Goal: Check status: Check status

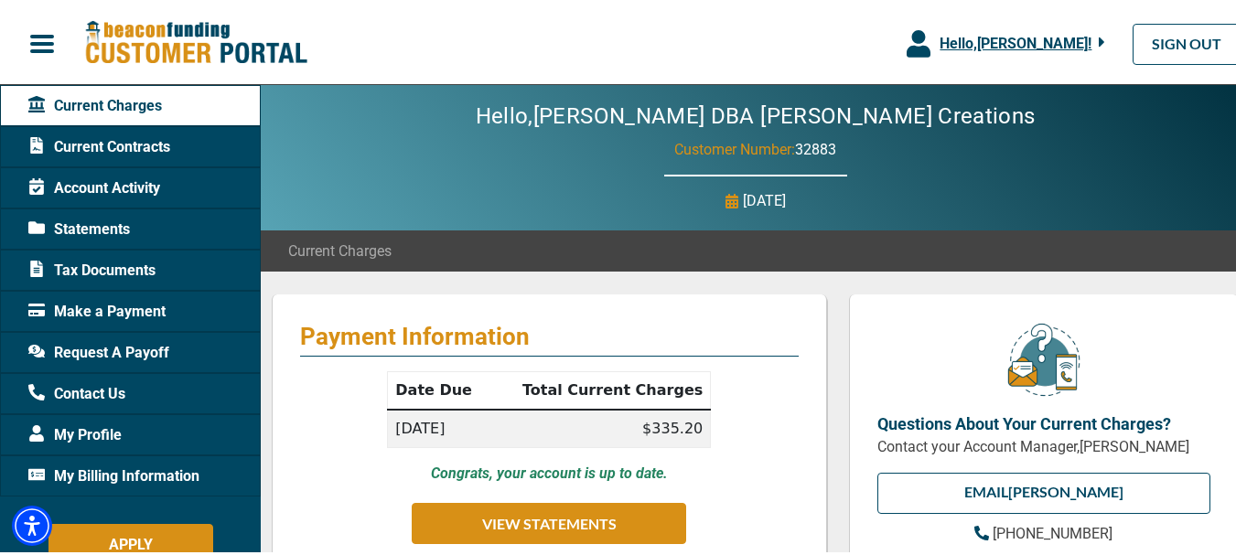
click at [134, 182] on span "Account Activity" at bounding box center [94, 186] width 132 height 22
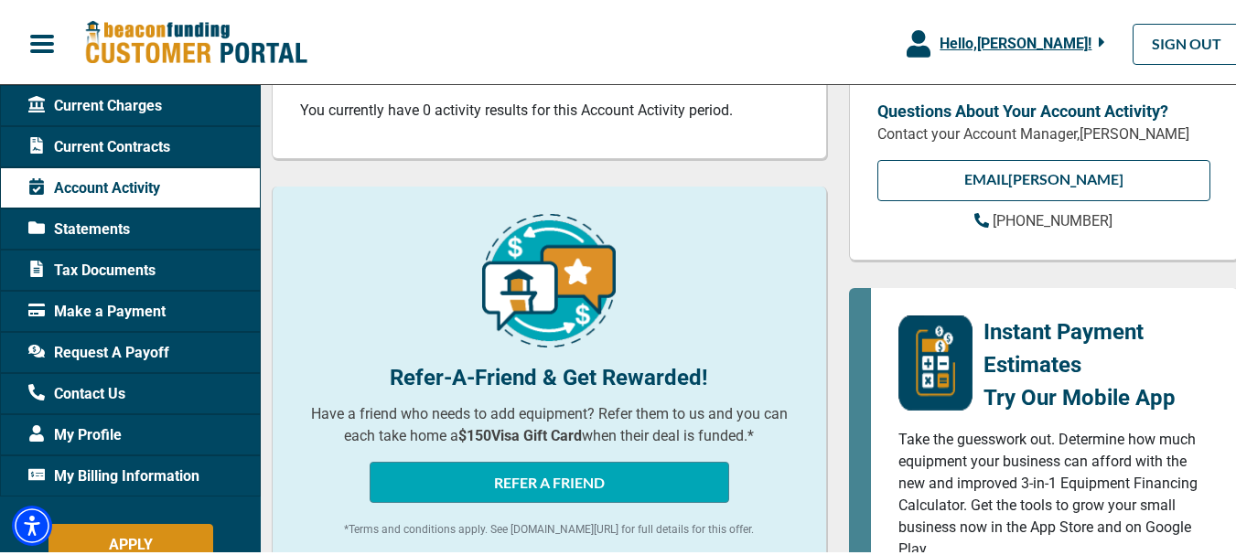
scroll to position [91, 0]
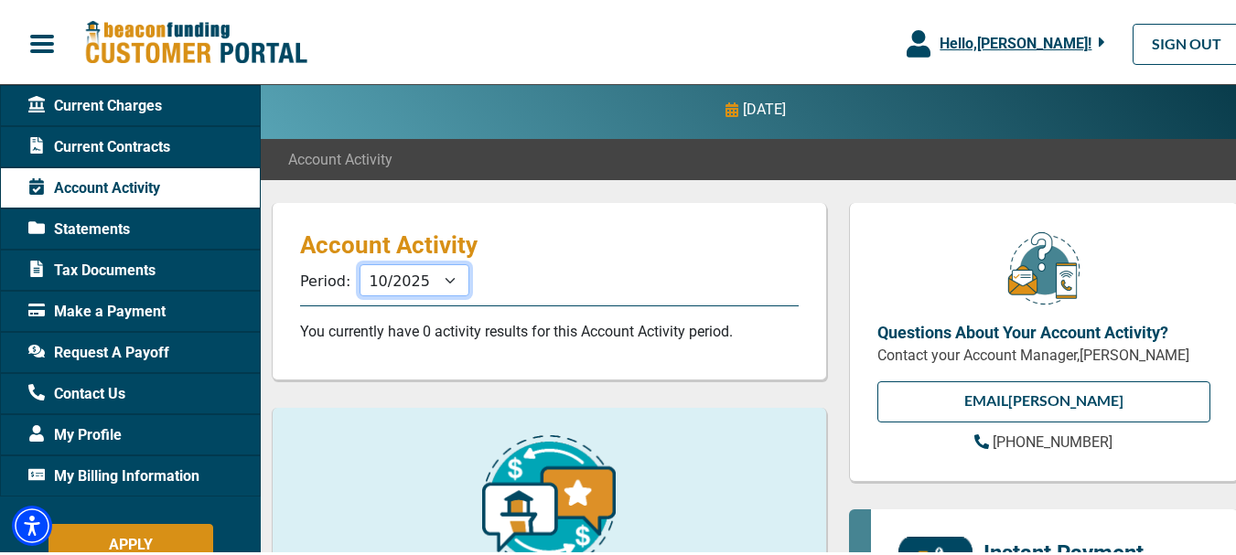
click at [446, 280] on select "11/2025 10/2025 09/2025 08/2025 07/2025 06/2025 05/2025 04/2025 03/2025 02/2025…" at bounding box center [415, 278] width 110 height 32
click at [614, 242] on p "Account Activity" at bounding box center [549, 242] width 499 height 29
click at [441, 277] on select "11/2025 10/2025 09/2025 08/2025 07/2025 06/2025 05/2025 04/2025 03/2025 02/2025…" at bounding box center [415, 278] width 110 height 32
select select "11/2024"
click at [360, 262] on select "11/2025 10/2025 09/2025 08/2025 07/2025 06/2025 05/2025 04/2025 03/2025 02/2025…" at bounding box center [415, 278] width 110 height 32
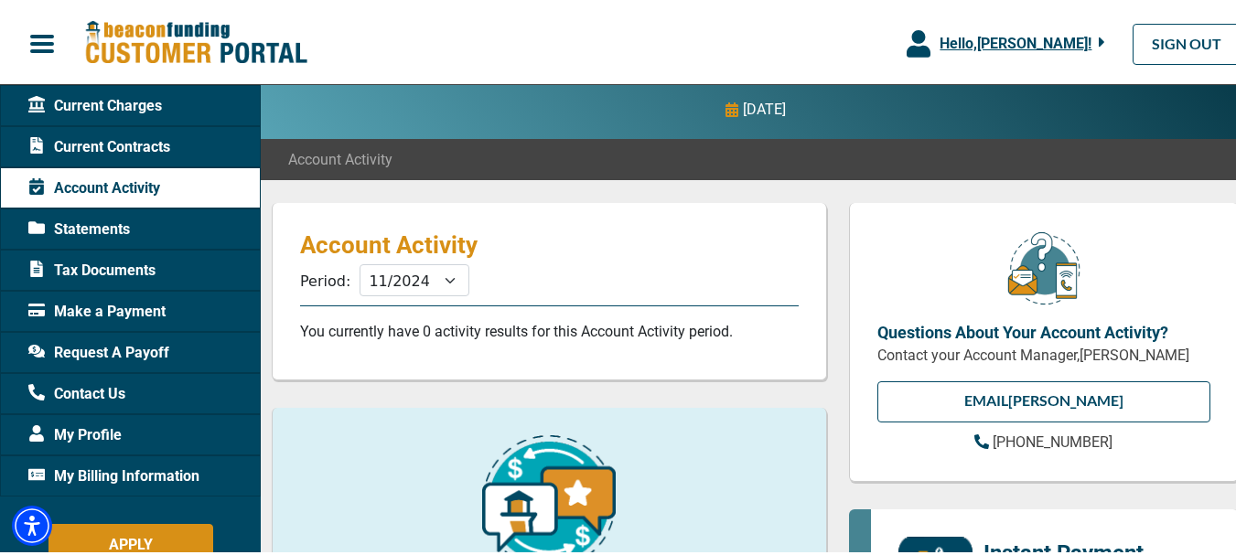
click at [145, 137] on span "Current Contracts" at bounding box center [99, 145] width 142 height 22
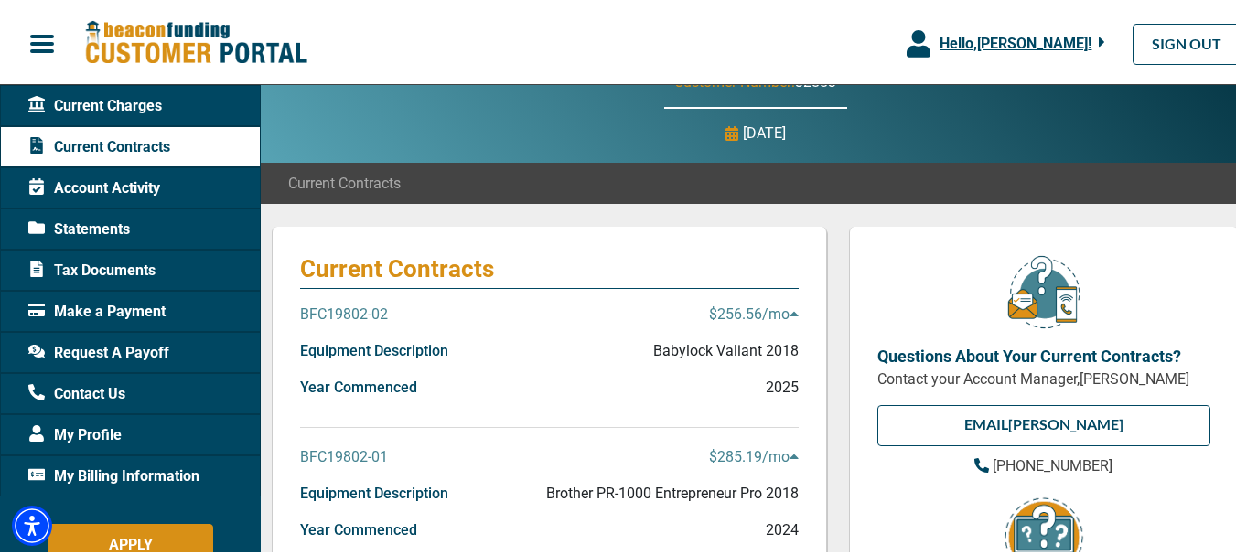
scroll to position [274, 0]
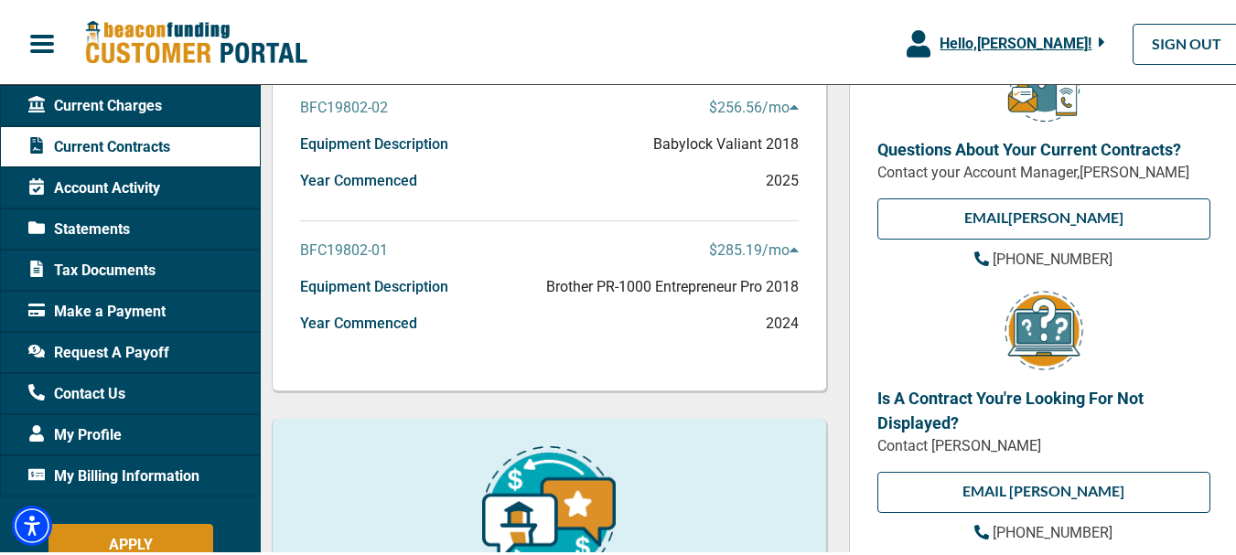
click at [364, 247] on p "BFC19802-01" at bounding box center [344, 248] width 88 height 22
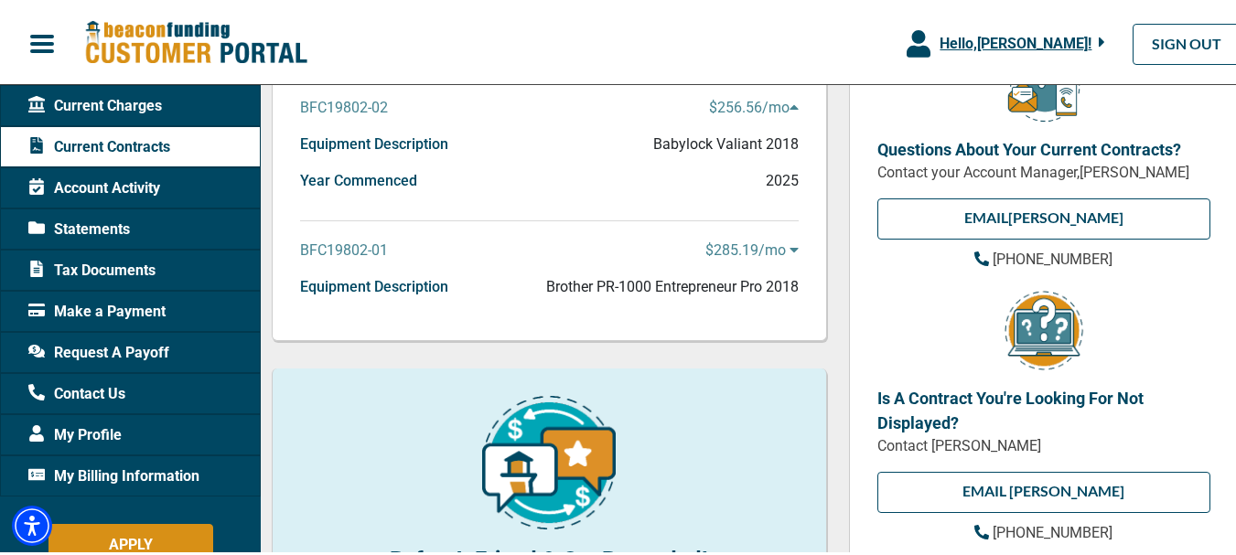
click at [382, 250] on p "BFC19802-01" at bounding box center [344, 248] width 88 height 22
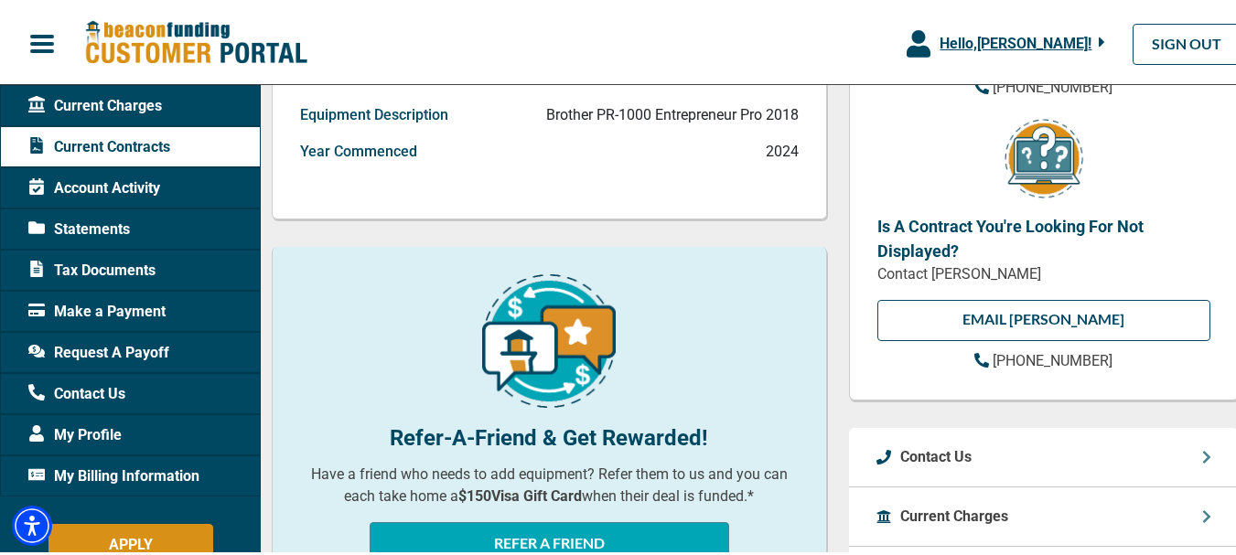
scroll to position [457, 0]
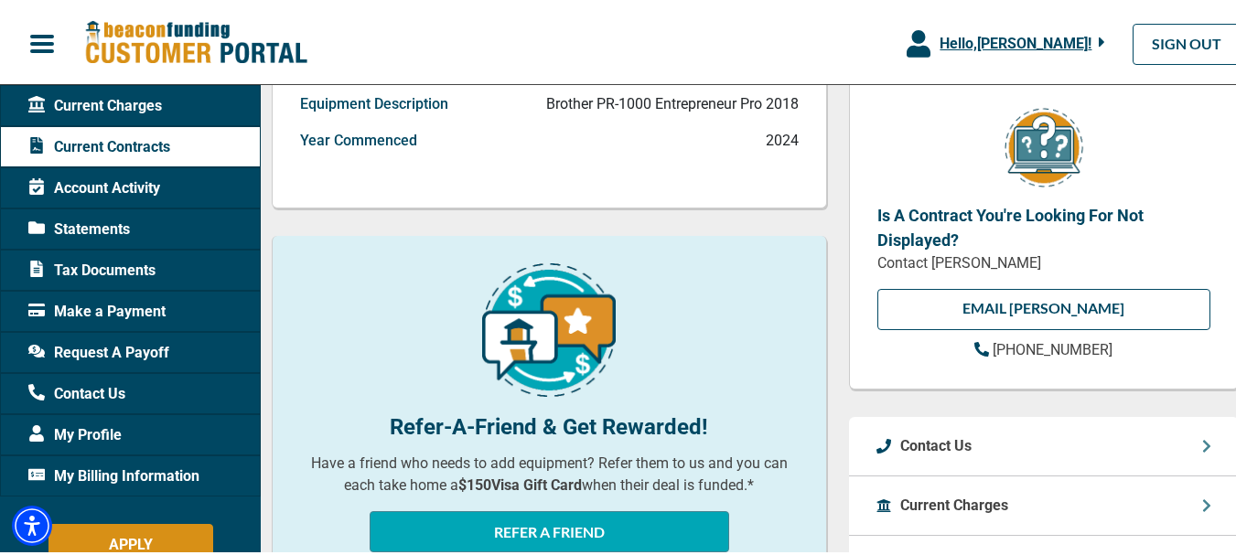
click at [137, 269] on span "Tax Documents" at bounding box center [91, 268] width 127 height 22
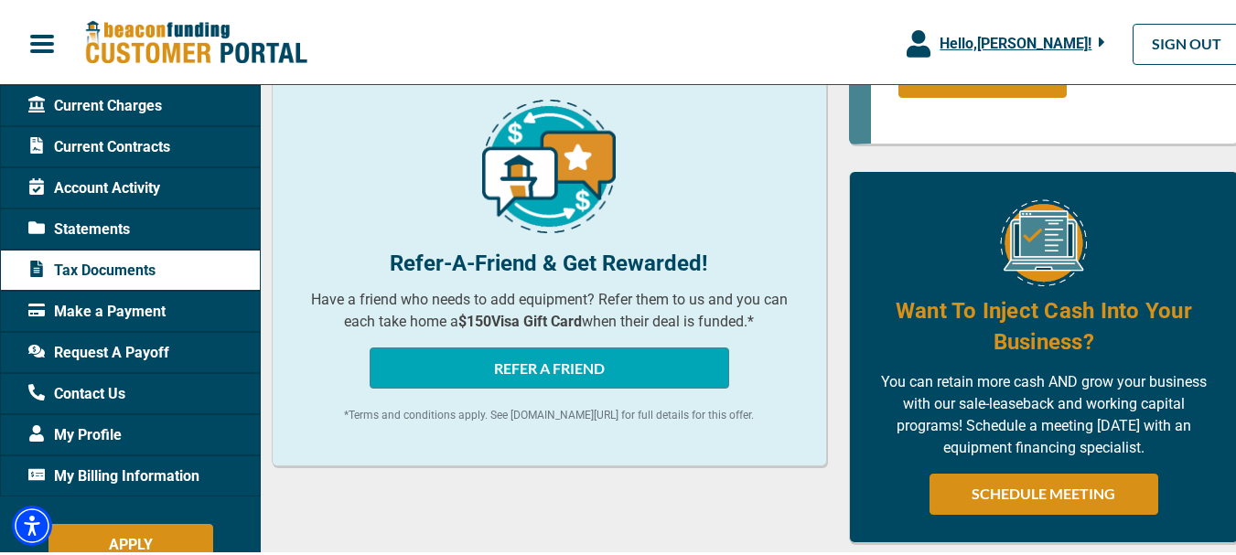
scroll to position [640, 0]
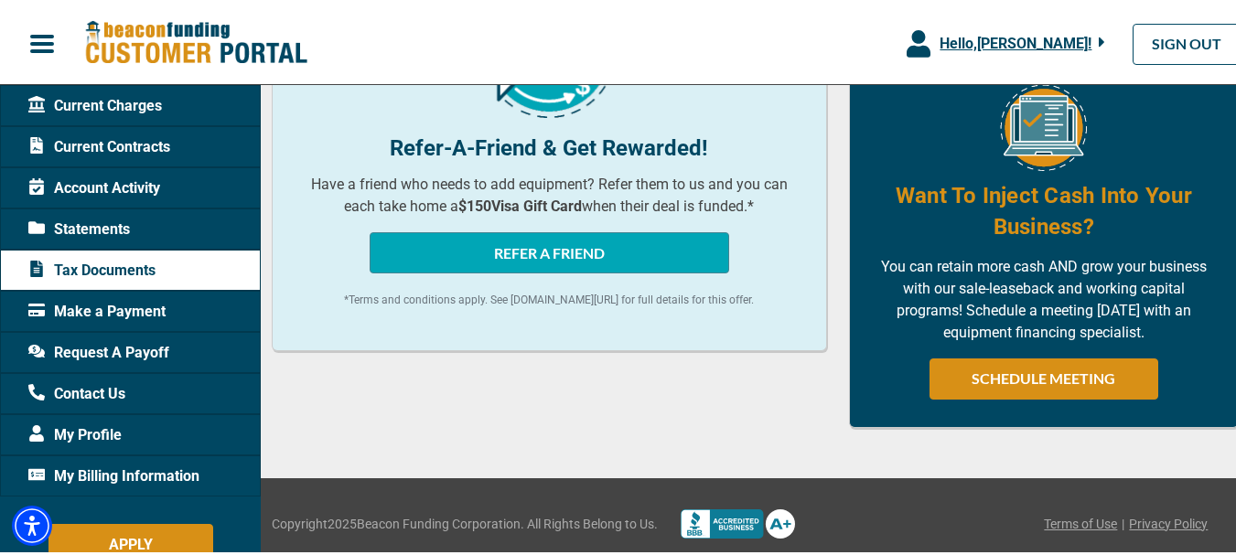
click at [135, 145] on span "Current Contracts" at bounding box center [99, 145] width 142 height 22
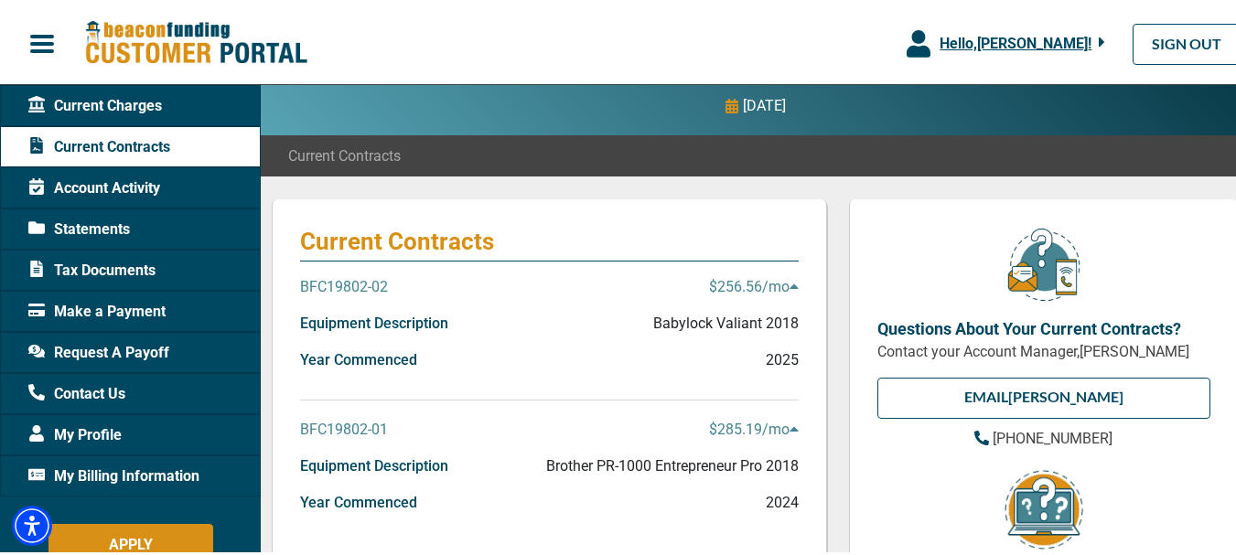
scroll to position [183, 0]
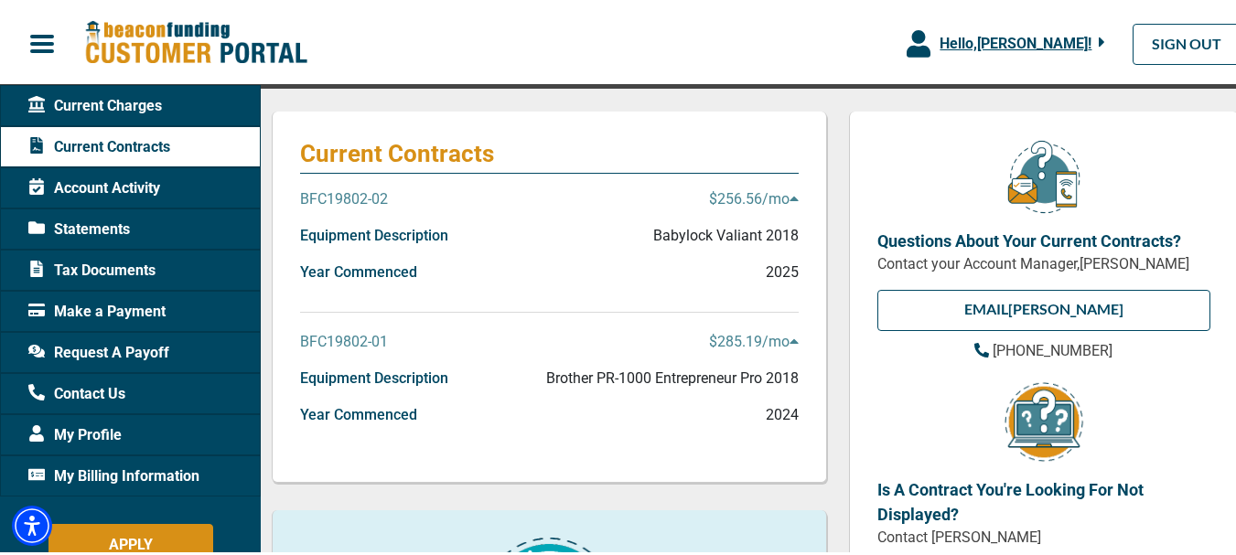
click at [359, 341] on p "BFC19802-01" at bounding box center [344, 339] width 88 height 22
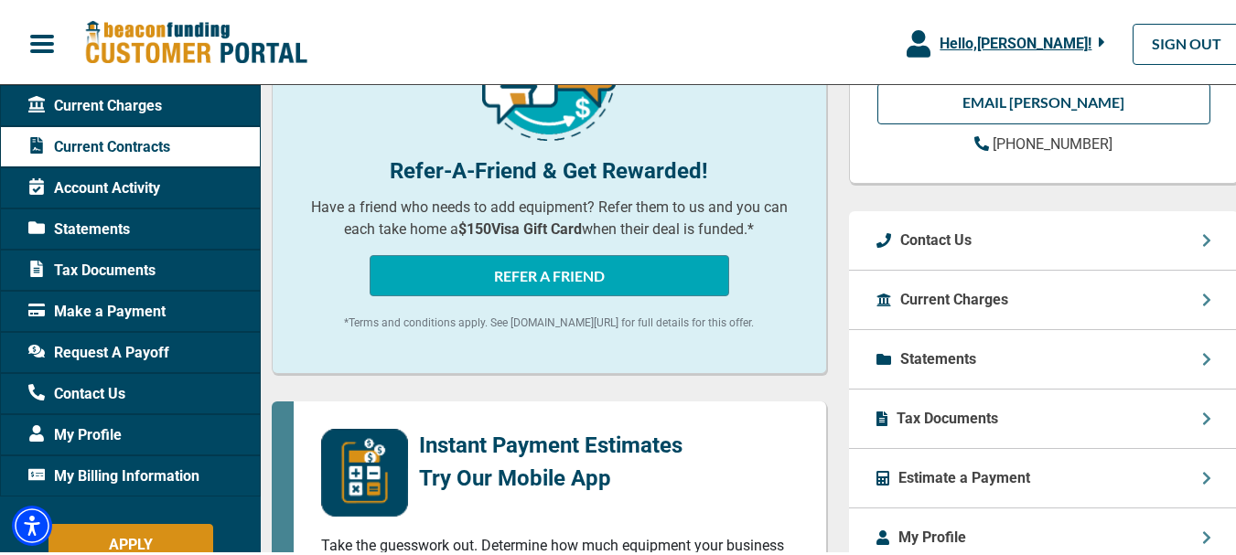
scroll to position [769, 0]
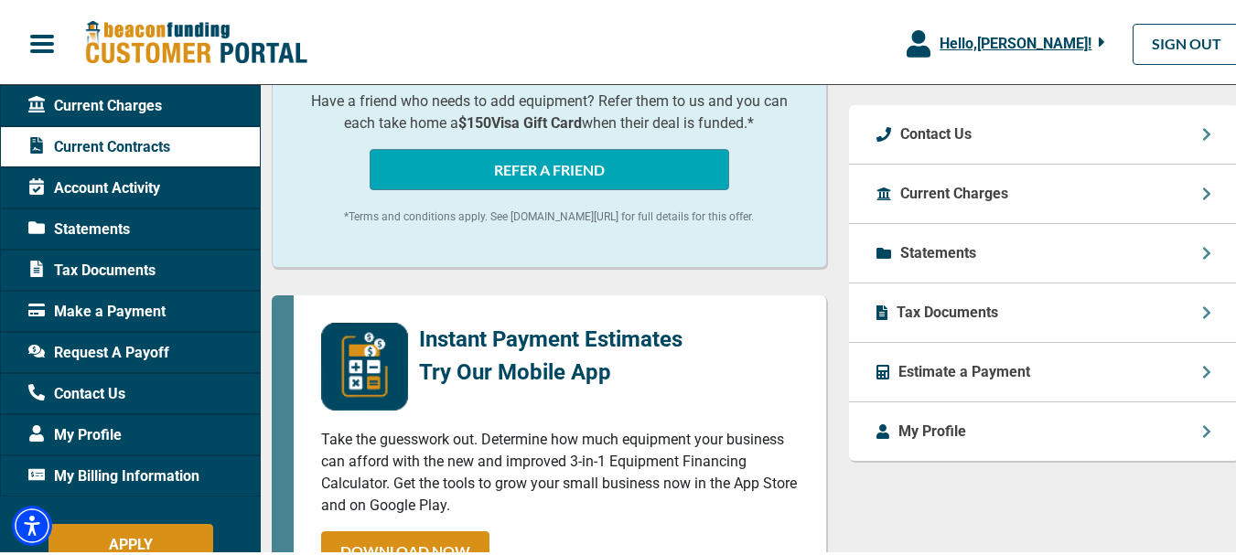
click at [948, 245] on p "Statements" at bounding box center [938, 251] width 76 height 22
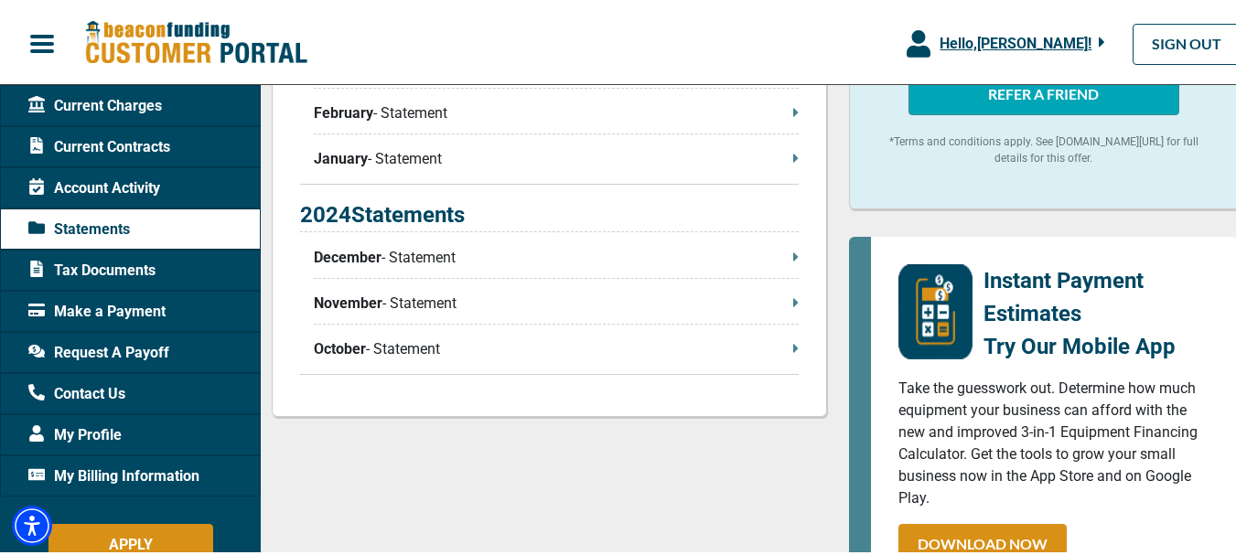
scroll to position [823, 0]
click at [793, 350] on icon at bounding box center [795, 346] width 5 height 15
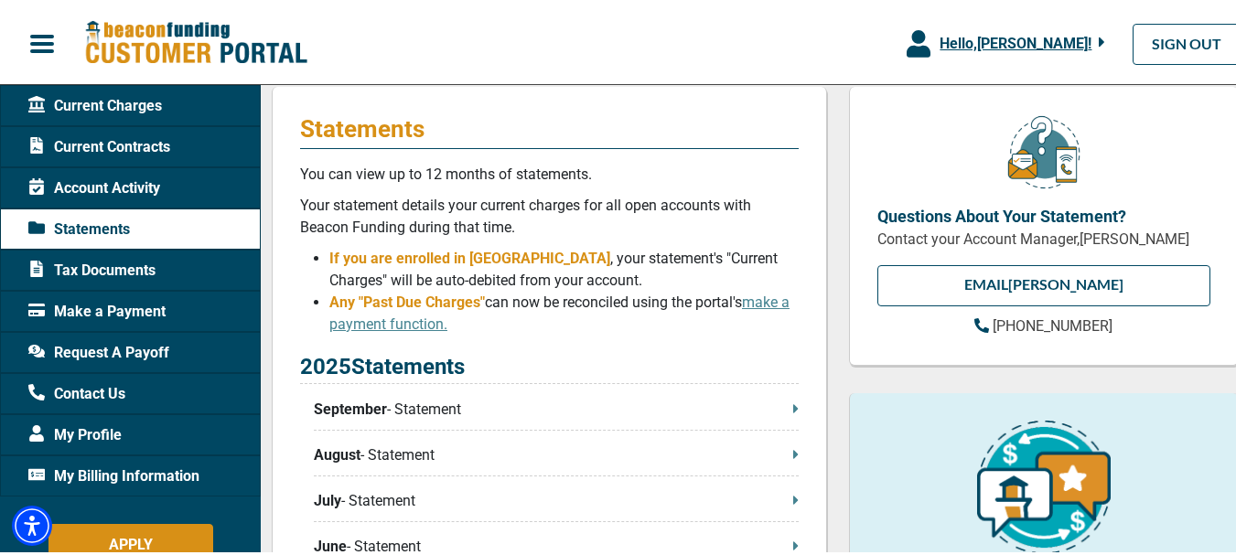
scroll to position [91, 0]
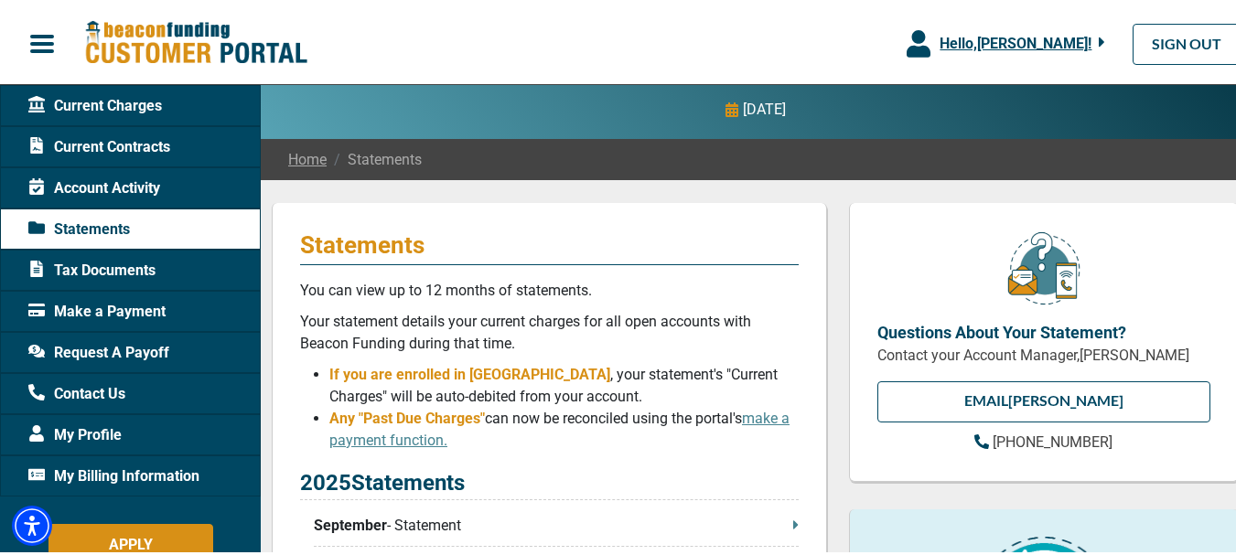
click at [135, 142] on span "Current Contracts" at bounding box center [99, 145] width 142 height 22
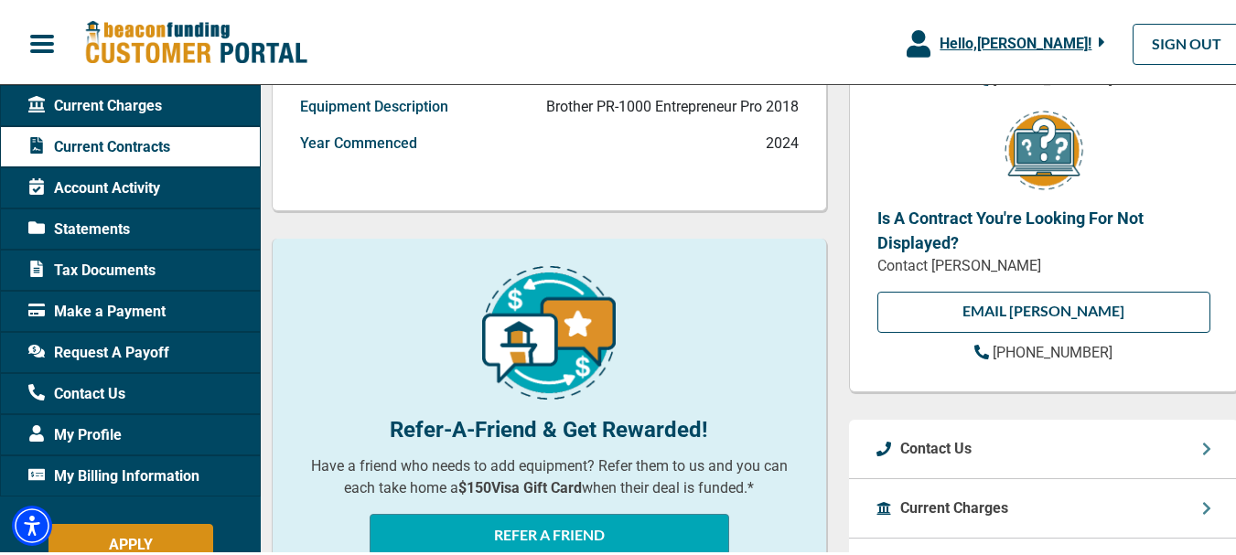
scroll to position [179, 0]
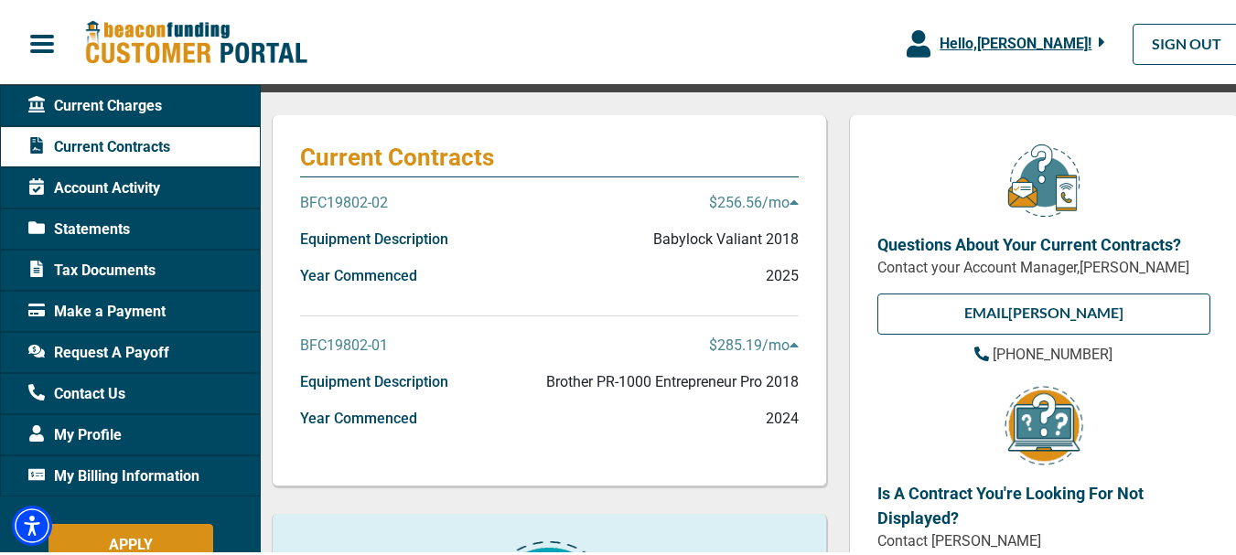
click at [342, 343] on p "BFC19802-01" at bounding box center [344, 343] width 88 height 22
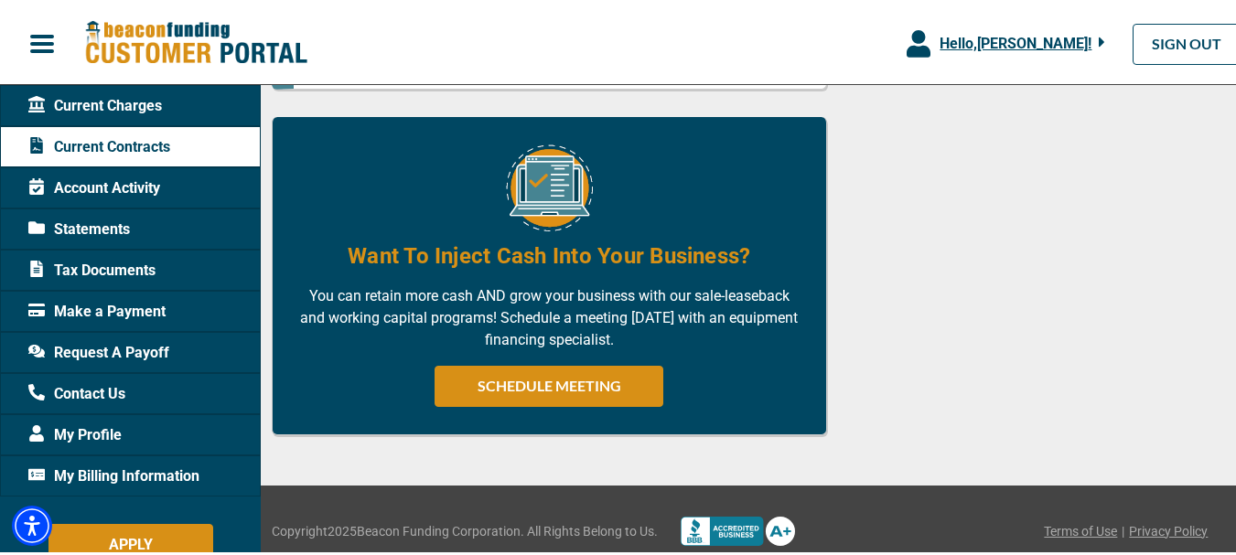
scroll to position [1318, 0]
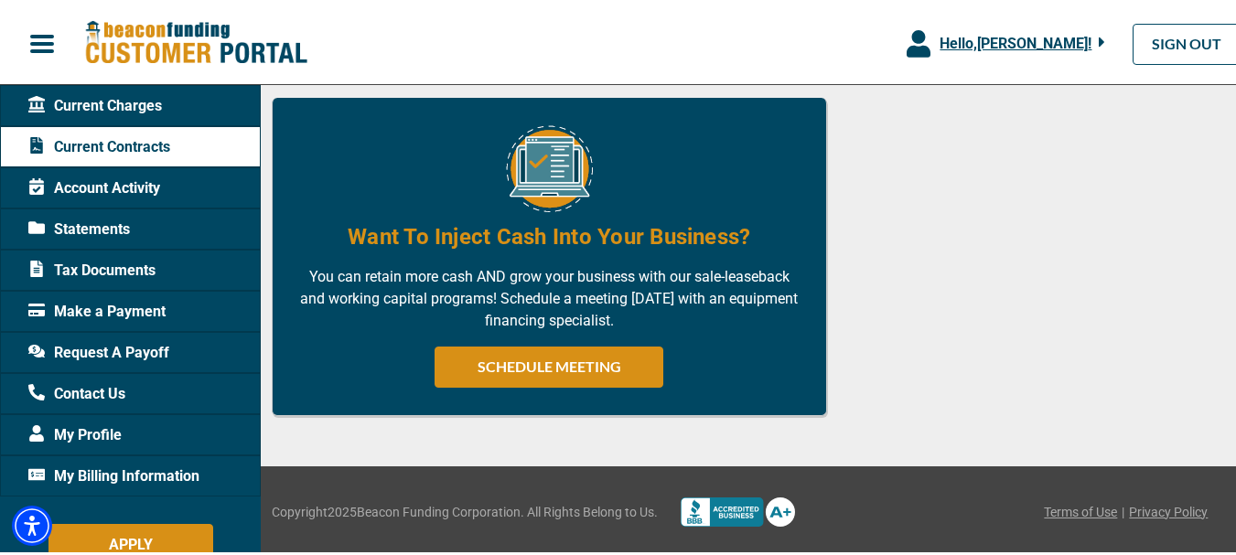
click at [120, 186] on span "Account Activity" at bounding box center [94, 186] width 132 height 22
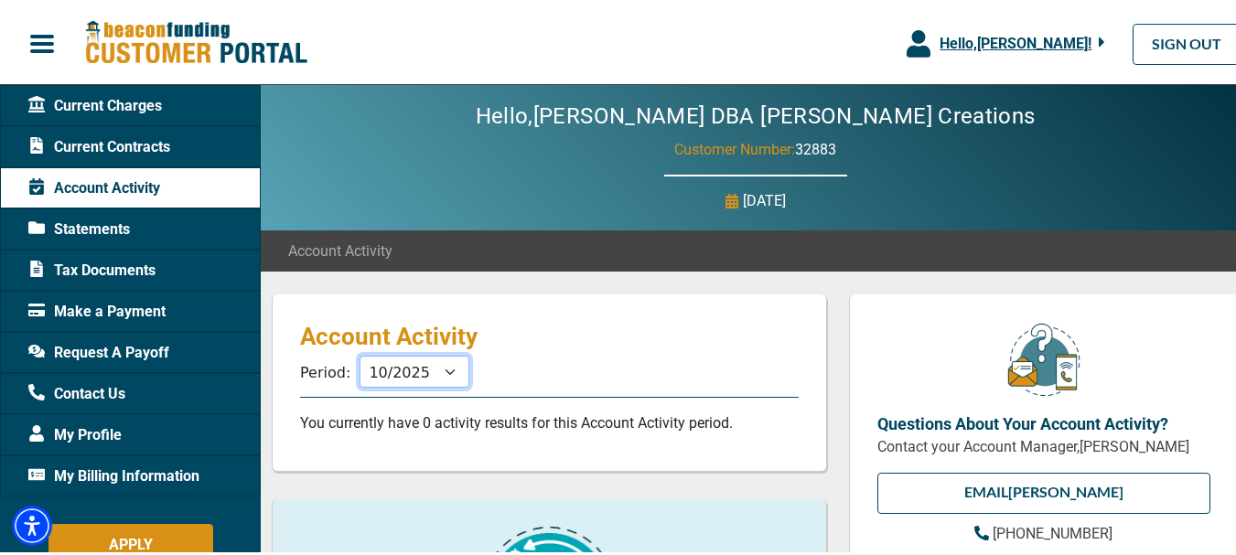
click at [443, 367] on select "11/2025 10/2025 09/2025 08/2025 07/2025 06/2025 05/2025 04/2025 03/2025 02/2025…" at bounding box center [415, 369] width 110 height 32
click at [445, 372] on select "11/2025 10/2025 09/2025 08/2025 07/2025 06/2025 05/2025 04/2025 03/2025 02/2025…" at bounding box center [415, 369] width 110 height 32
click at [414, 371] on select "11/2025 10/2025 09/2025 08/2025 07/2025 06/2025 05/2025 04/2025 03/2025 02/2025…" at bounding box center [415, 369] width 110 height 32
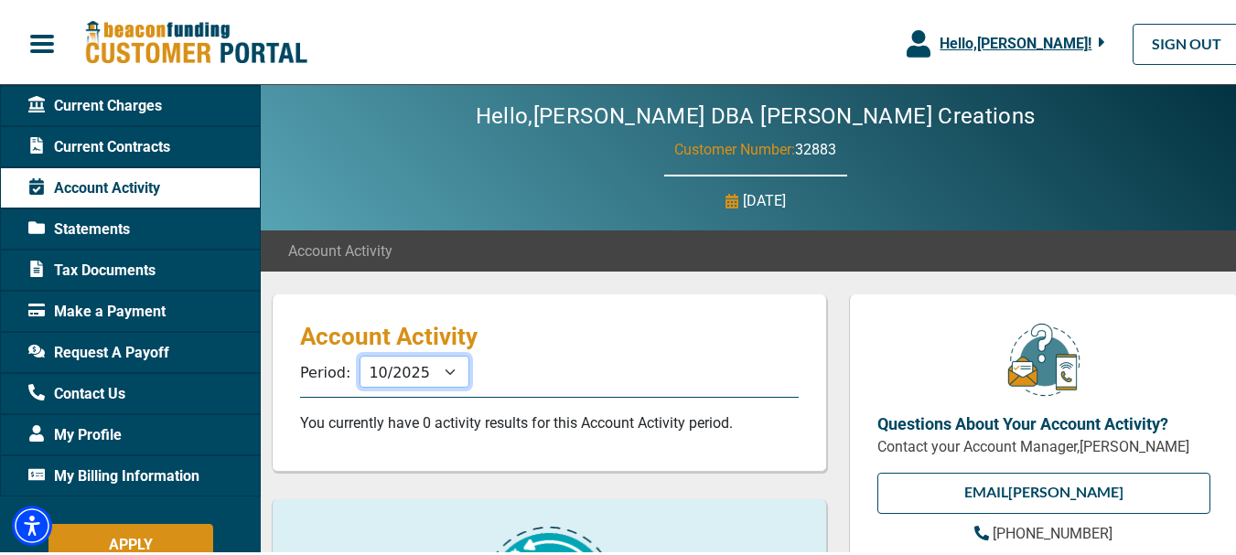
select select "11/2024"
click at [360, 353] on select "11/2025 10/2025 09/2025 08/2025 07/2025 06/2025 05/2025 04/2025 03/2025 02/2025…" at bounding box center [415, 369] width 110 height 32
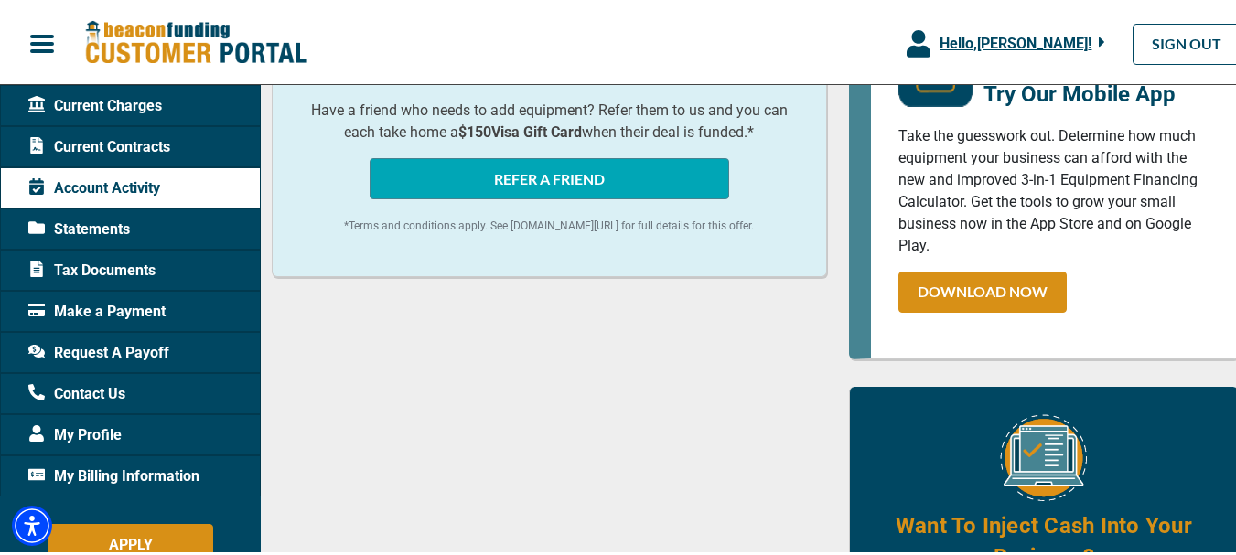
scroll to position [274, 0]
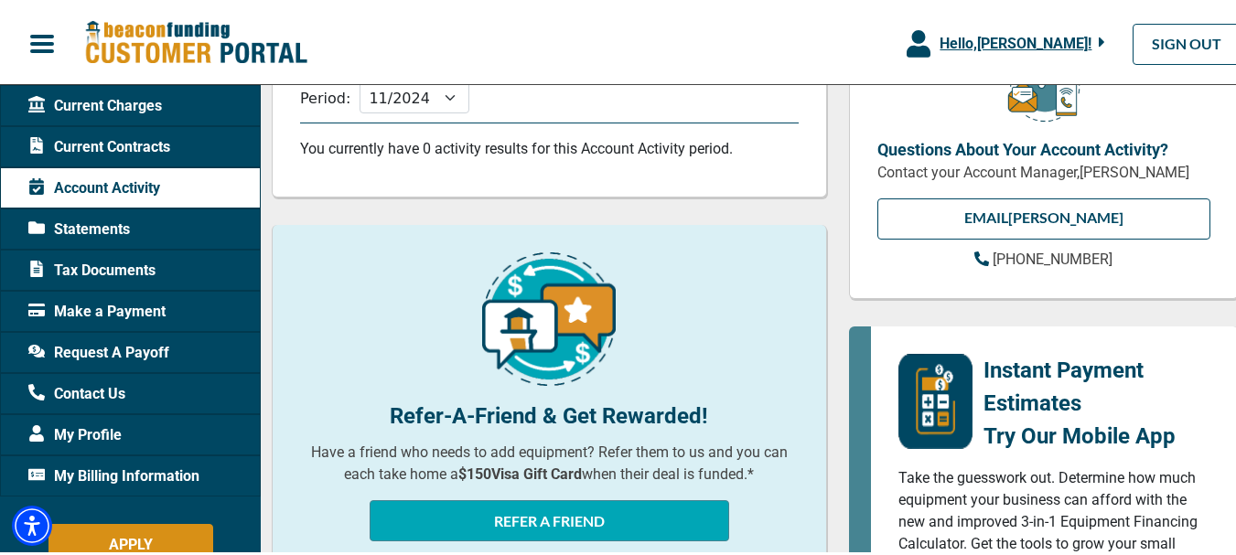
click at [101, 144] on span "Current Contracts" at bounding box center [99, 145] width 142 height 22
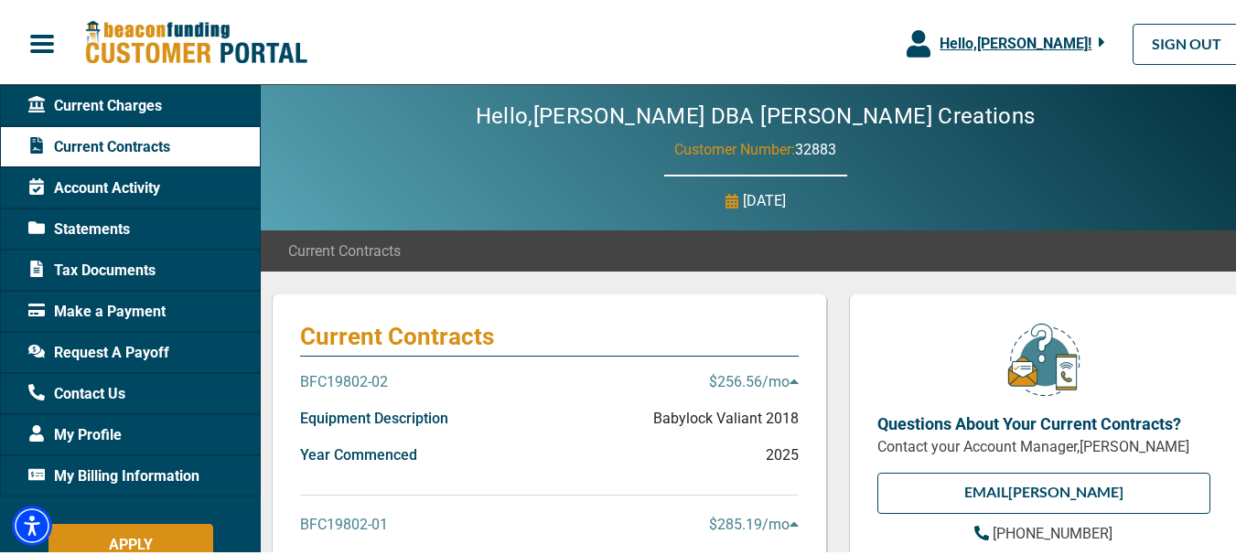
scroll to position [183, 0]
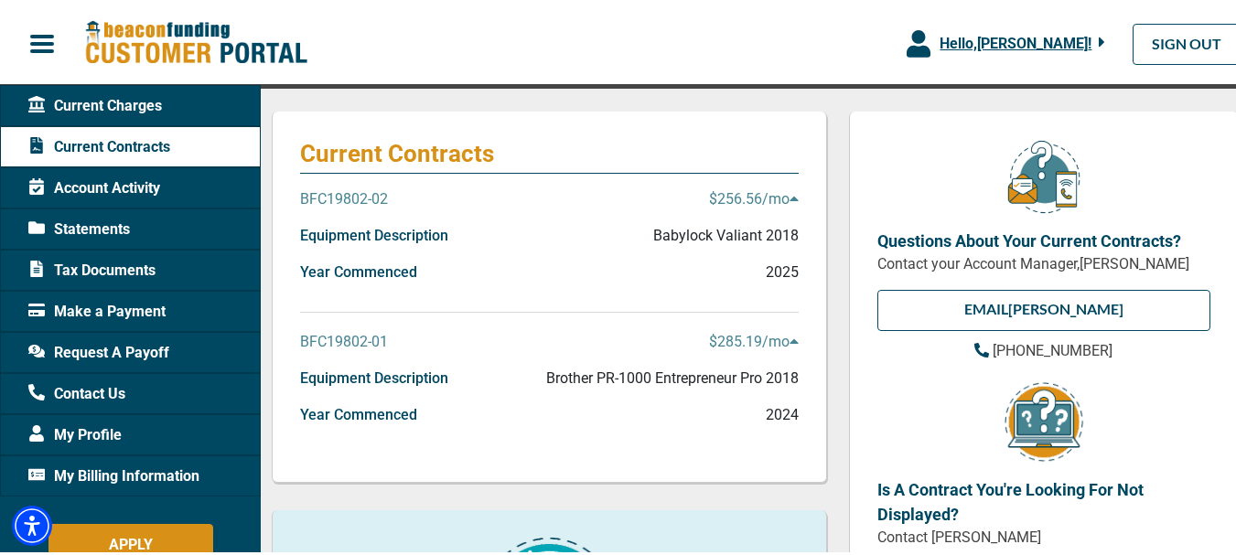
click at [790, 337] on icon at bounding box center [794, 339] width 8 height 5
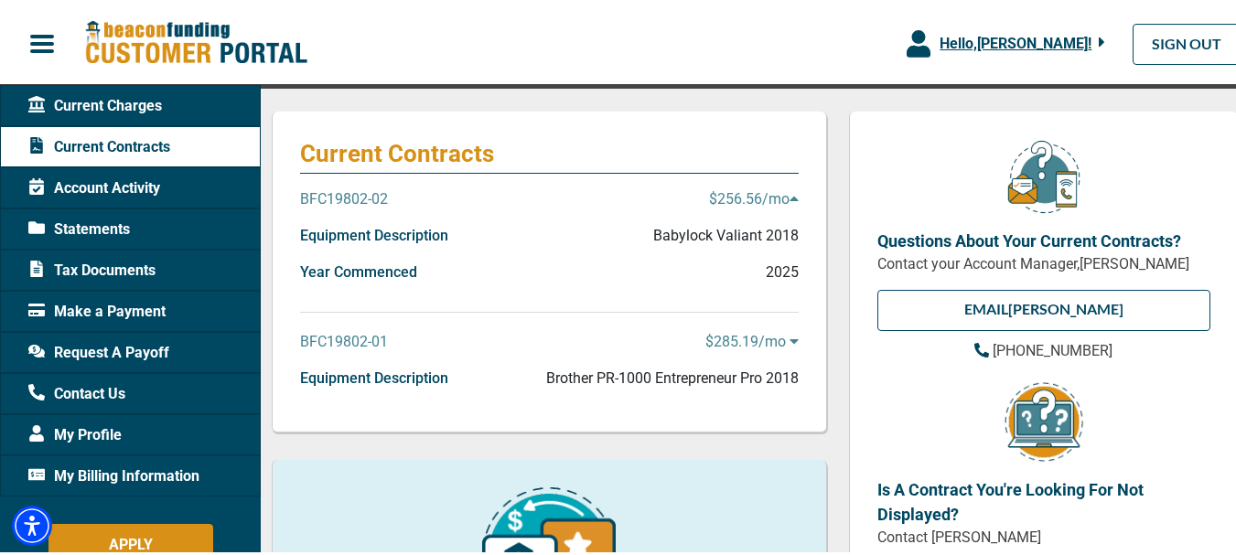
click at [790, 337] on icon at bounding box center [794, 339] width 8 height 5
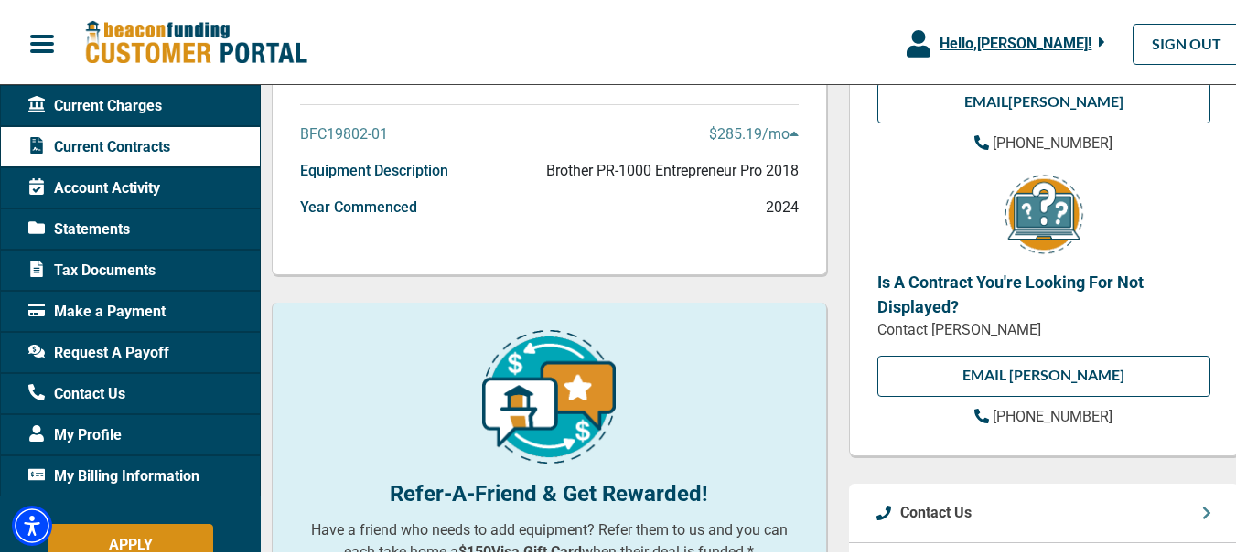
scroll to position [362, 0]
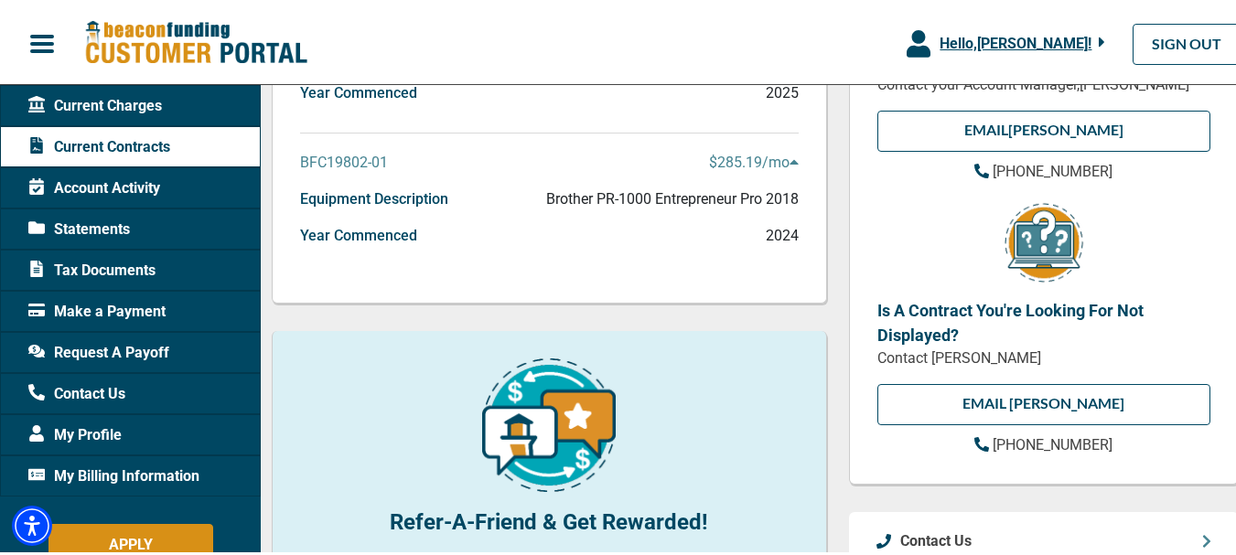
click at [416, 199] on p "Equipment Description" at bounding box center [374, 197] width 148 height 22
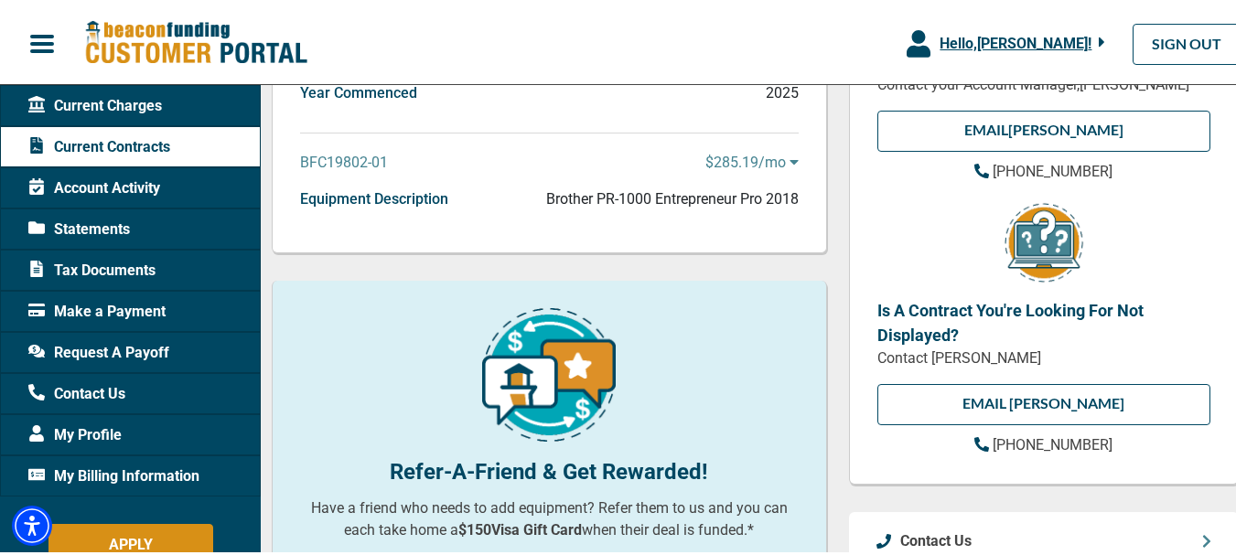
click at [381, 164] on p "BFC19802-01" at bounding box center [344, 160] width 88 height 22
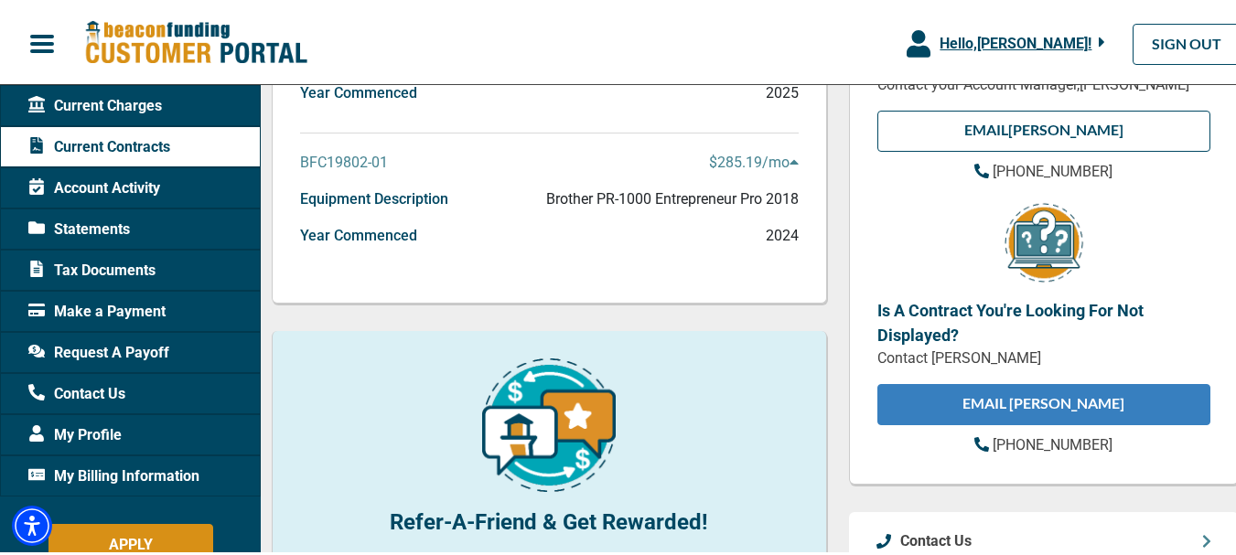
click at [1049, 404] on link "EMAIL [PERSON_NAME]" at bounding box center [1043, 401] width 333 height 41
click at [1025, 403] on link "EMAIL [PERSON_NAME]" at bounding box center [1043, 401] width 333 height 41
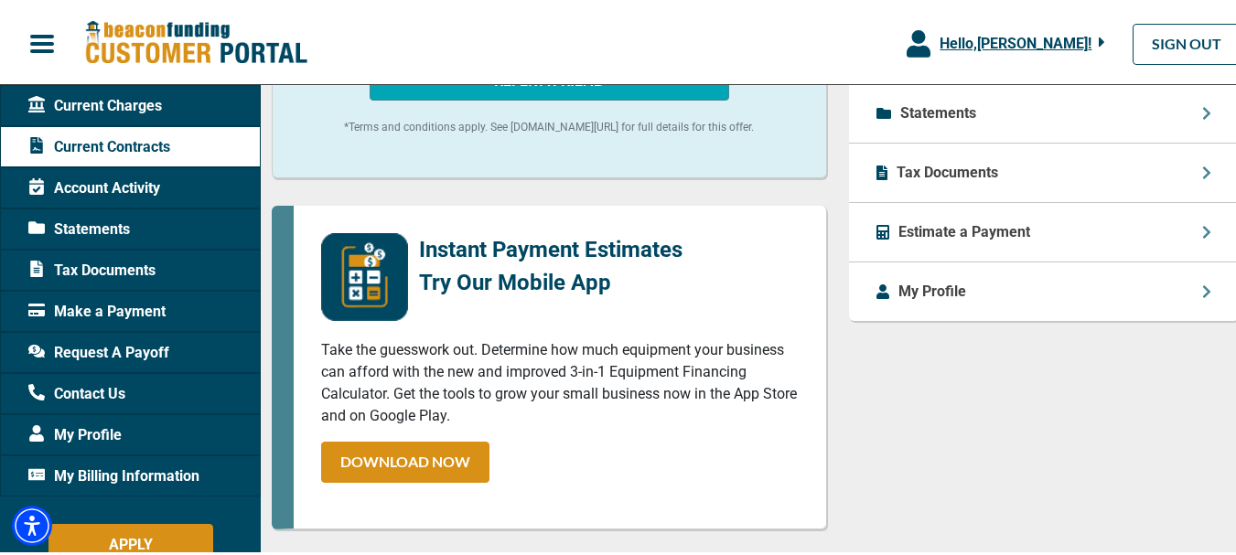
scroll to position [911, 0]
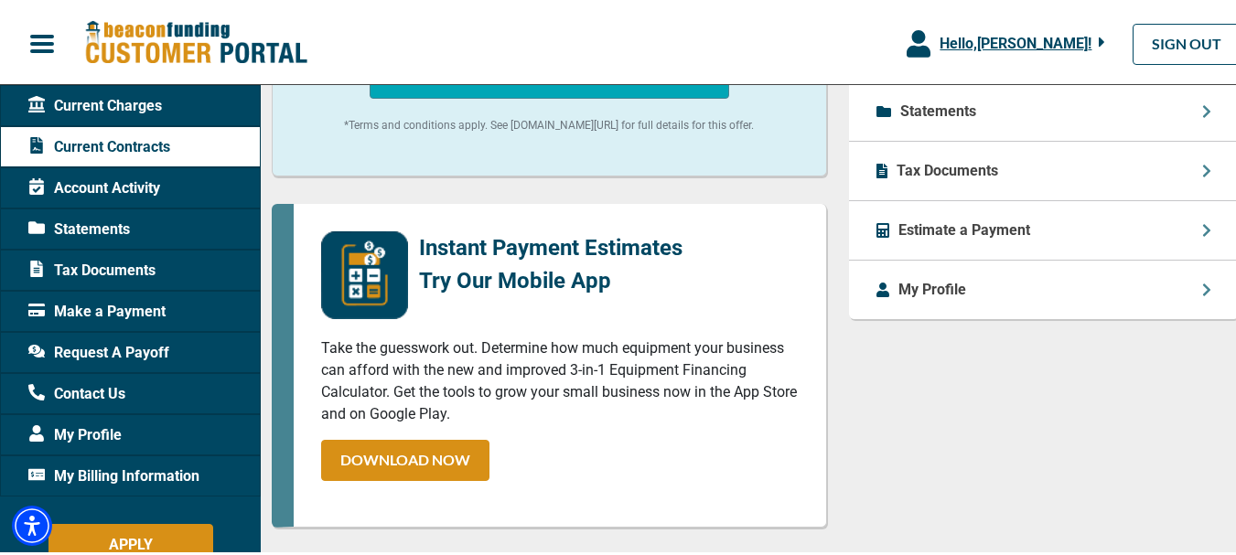
click at [1180, 178] on div "Tax Documents" at bounding box center [1044, 168] width 390 height 59
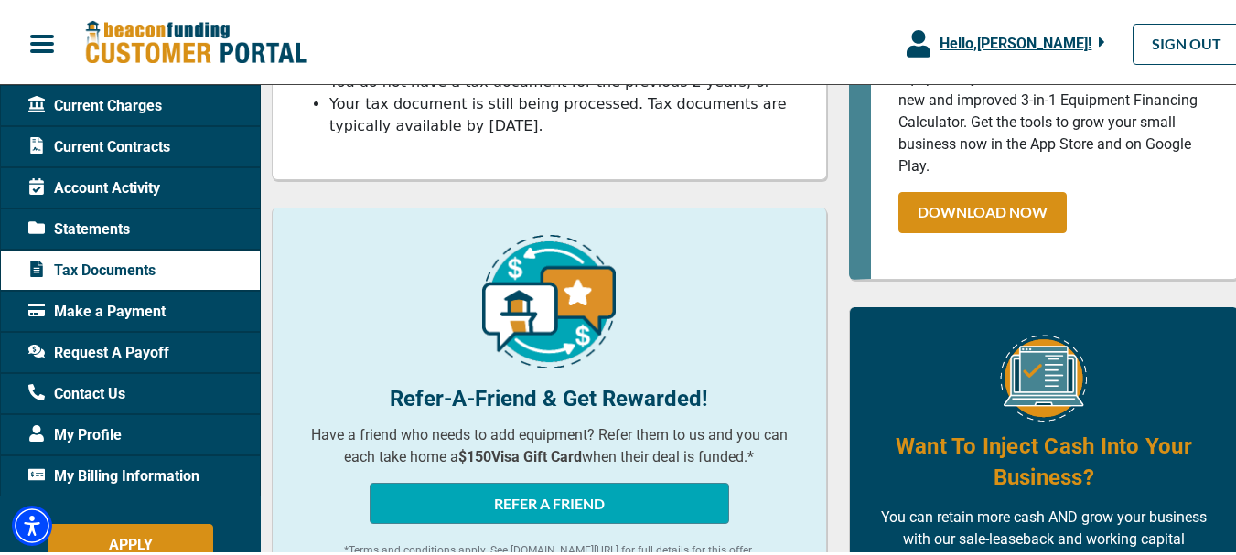
scroll to position [457, 0]
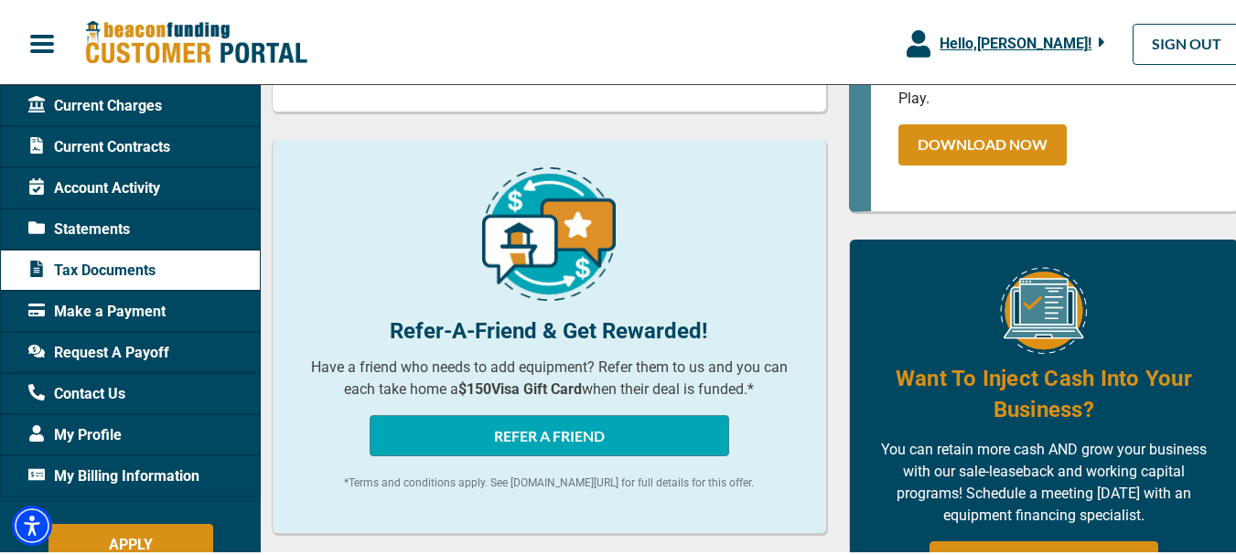
click at [111, 231] on span "Statements" at bounding box center [79, 227] width 102 height 22
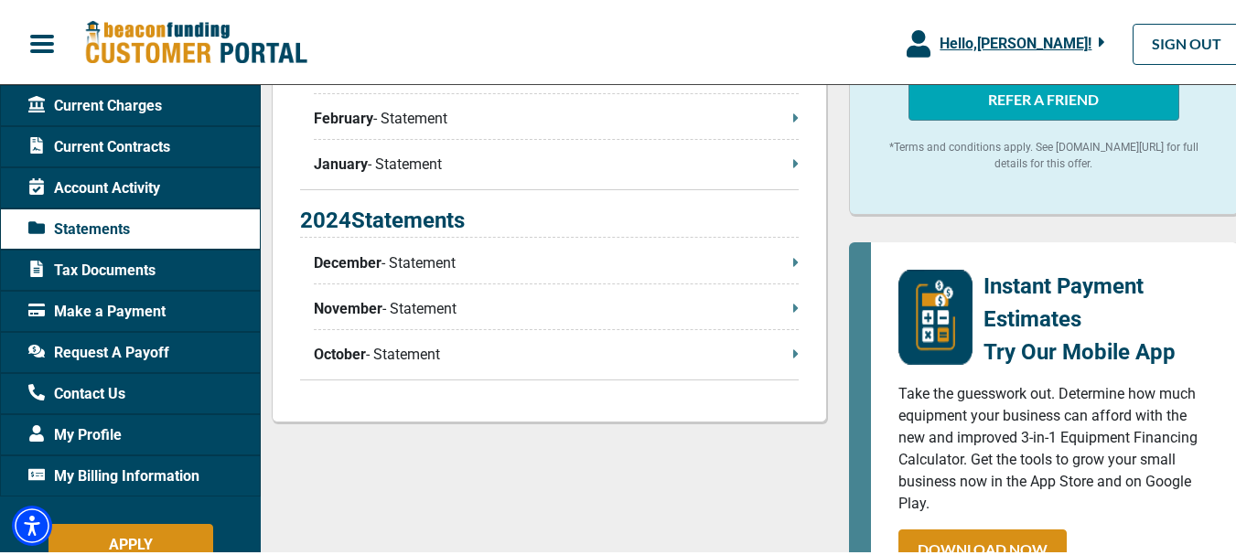
scroll to position [823, 0]
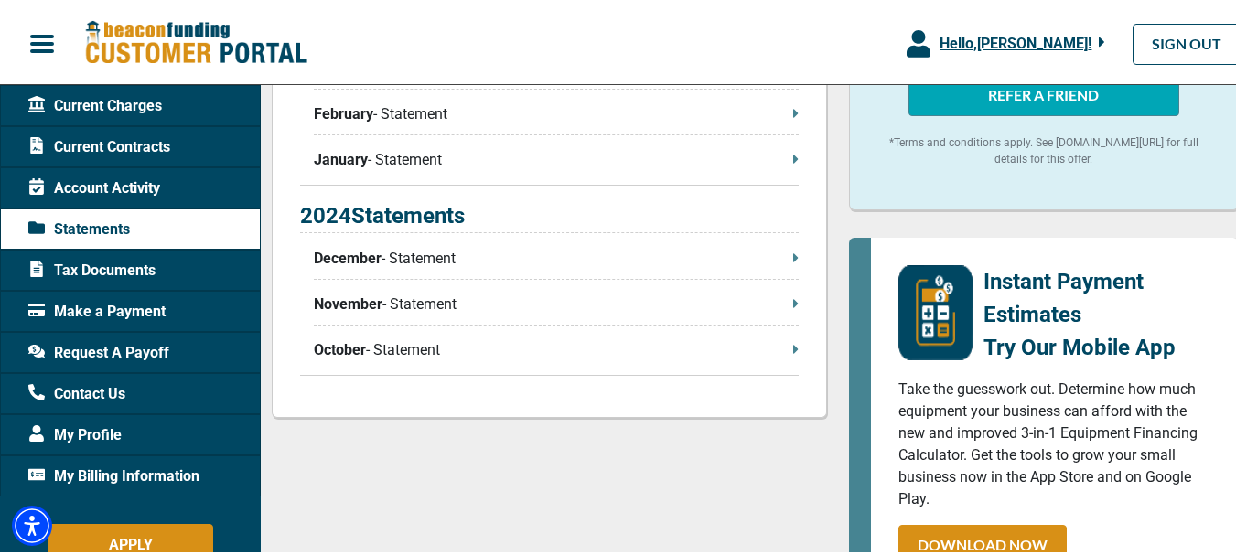
click at [793, 259] on icon at bounding box center [795, 255] width 5 height 15
click at [762, 306] on p "November - Statement" at bounding box center [556, 302] width 485 height 22
click at [793, 350] on icon at bounding box center [795, 346] width 5 height 8
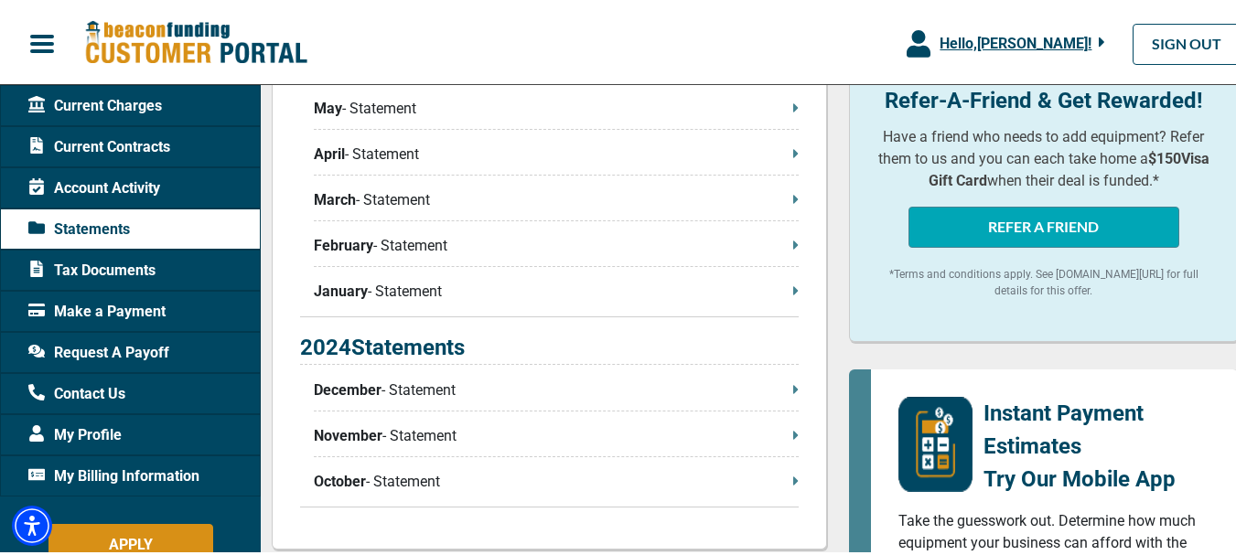
scroll to position [640, 0]
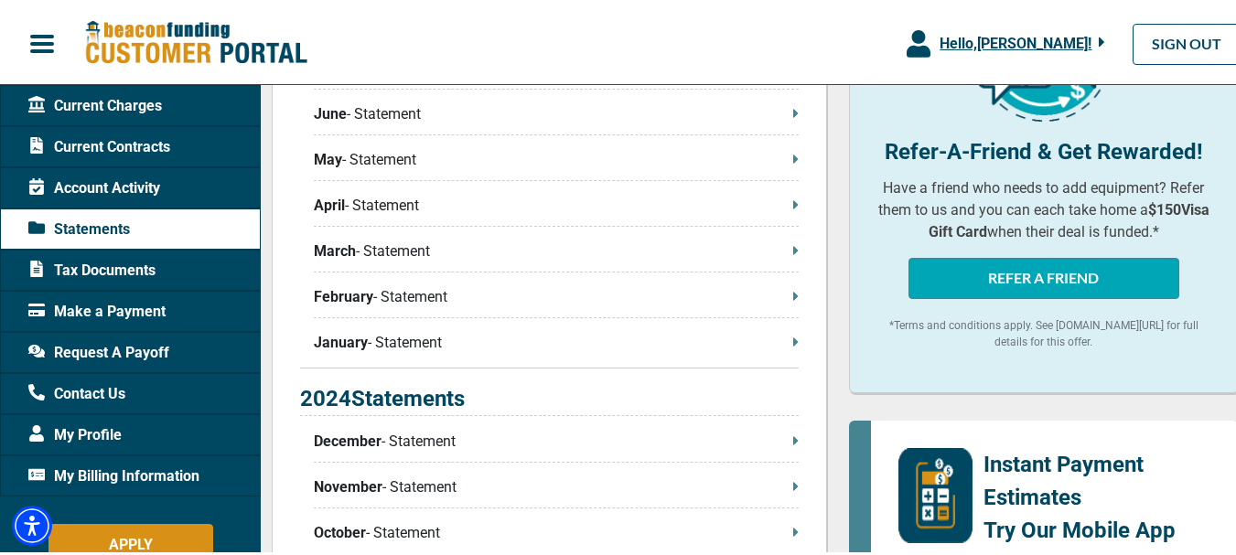
click at [793, 343] on icon at bounding box center [795, 339] width 5 height 15
click at [793, 295] on icon at bounding box center [795, 293] width 5 height 8
click at [793, 253] on icon at bounding box center [795, 248] width 5 height 15
click at [782, 211] on p "April - Statement" at bounding box center [556, 203] width 485 height 22
click at [793, 160] on icon at bounding box center [795, 156] width 5 height 8
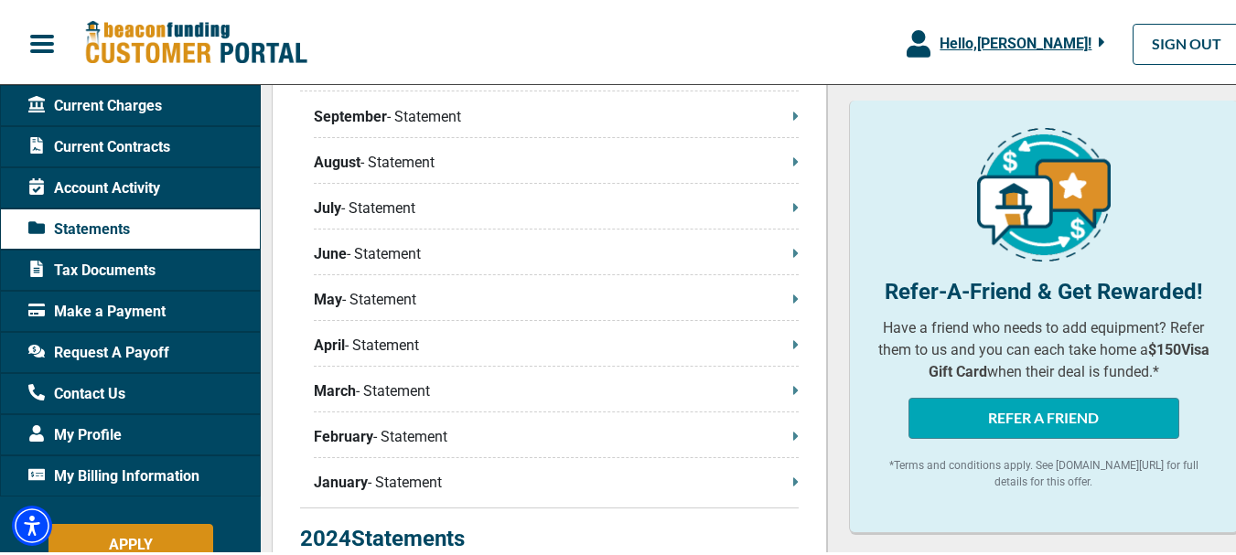
scroll to position [457, 0]
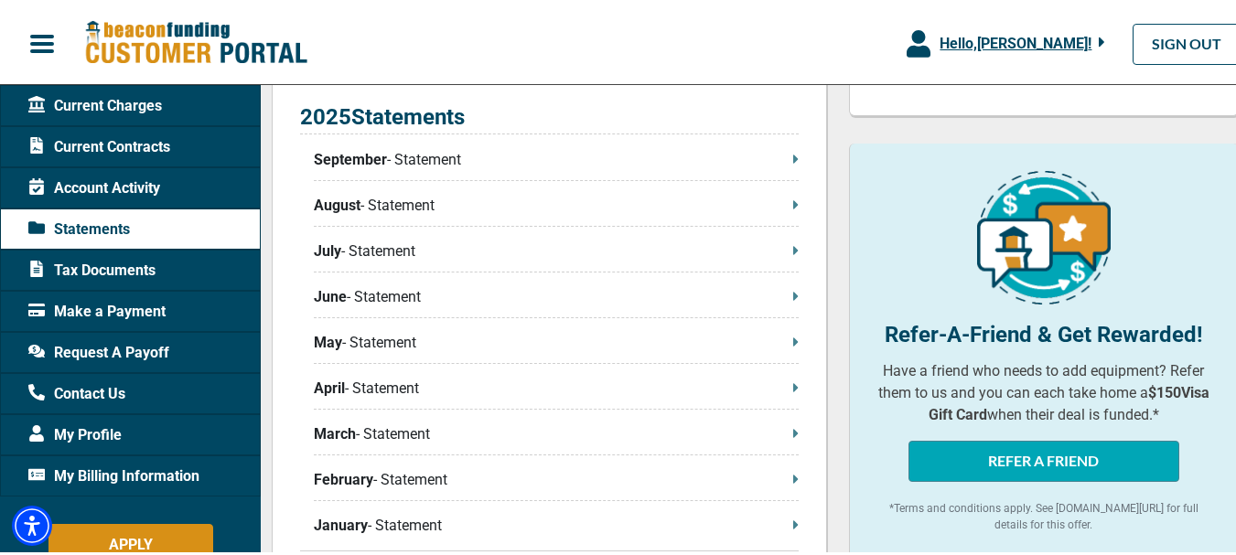
click at [793, 296] on icon at bounding box center [795, 293] width 5 height 8
click at [793, 209] on icon at bounding box center [795, 202] width 5 height 15
click at [793, 156] on icon at bounding box center [795, 156] width 5 height 15
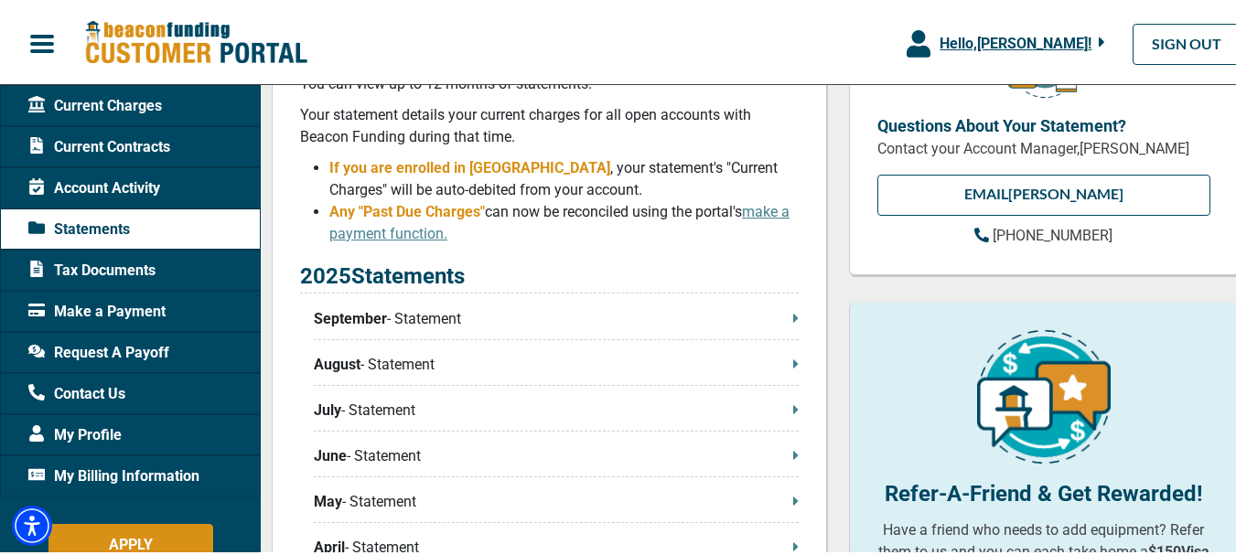
scroll to position [274, 0]
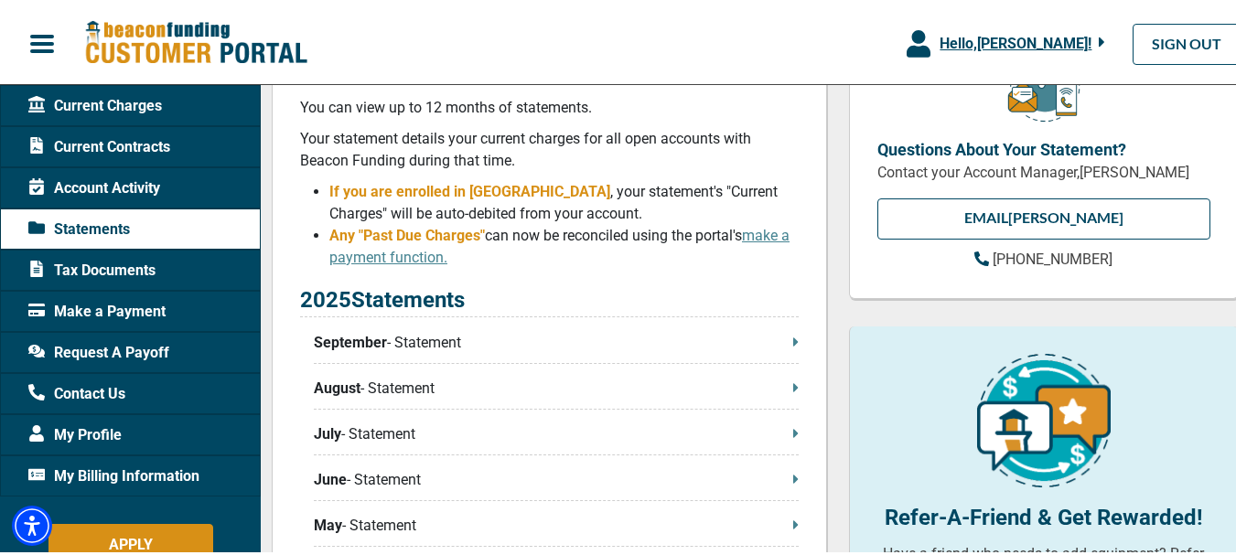
click at [793, 435] on icon at bounding box center [795, 430] width 5 height 8
click at [137, 176] on span "Account Activity" at bounding box center [94, 186] width 132 height 22
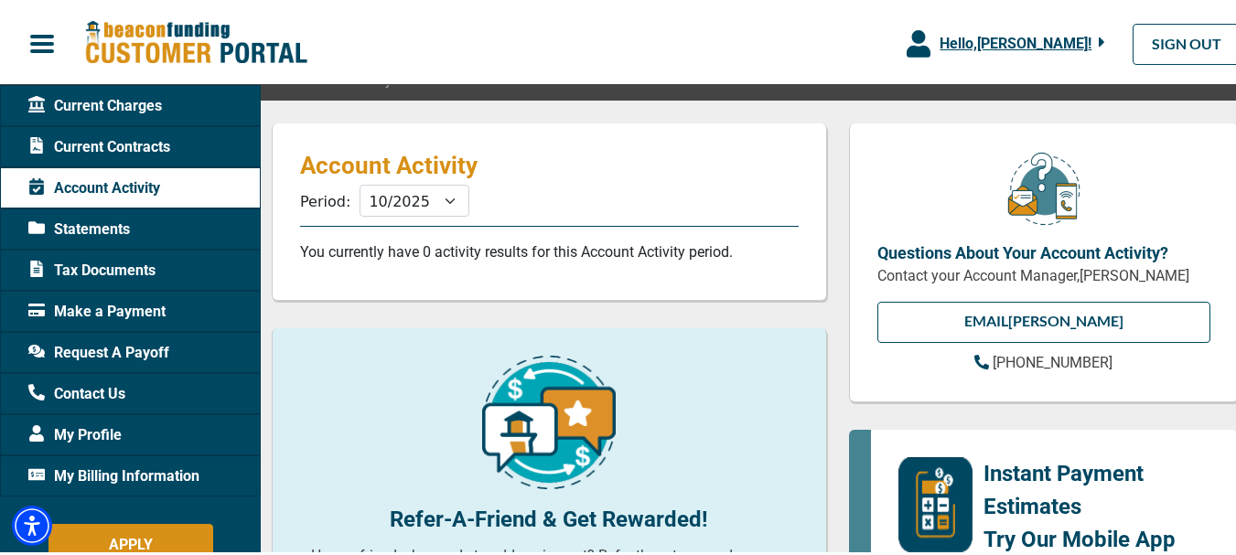
scroll to position [274, 0]
